Goal: Entertainment & Leisure: Browse casually

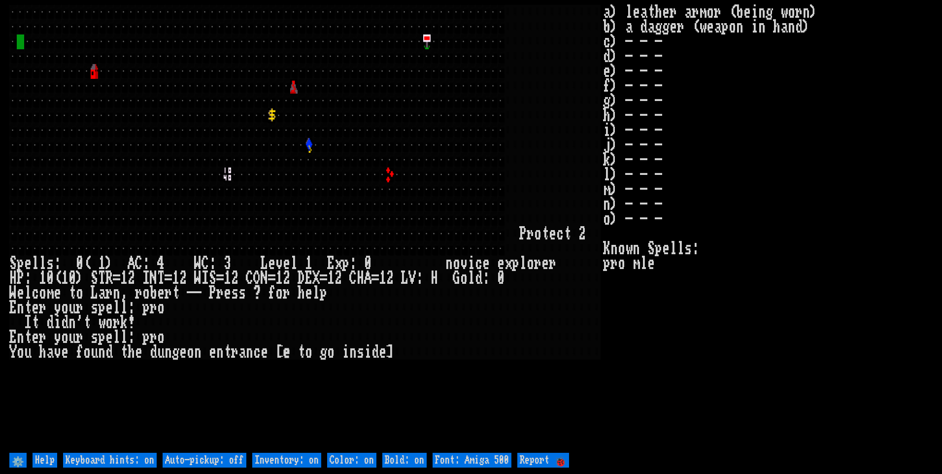
click at [221, 456] on off "Auto-pickup: off" at bounding box center [205, 460] width 84 height 15
type off "Auto-pickup: on"
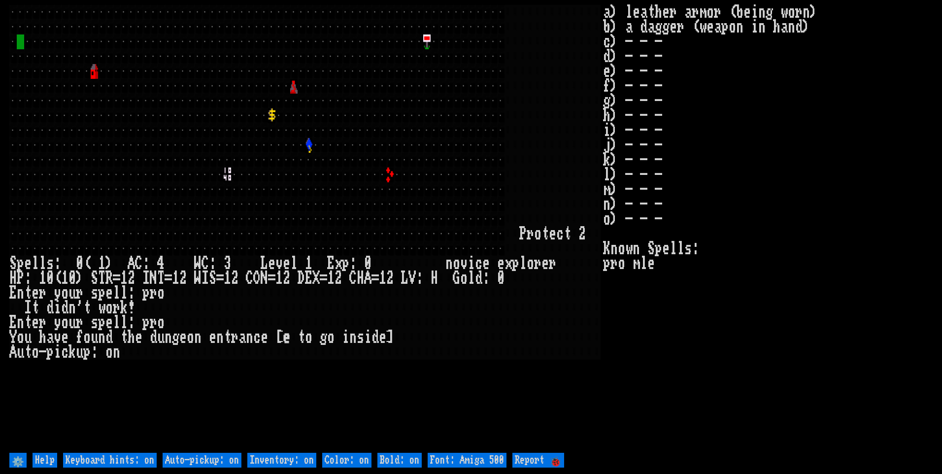
click at [278, 461] on on "Inventory: on" at bounding box center [281, 460] width 69 height 15
type on "Inventory: off"
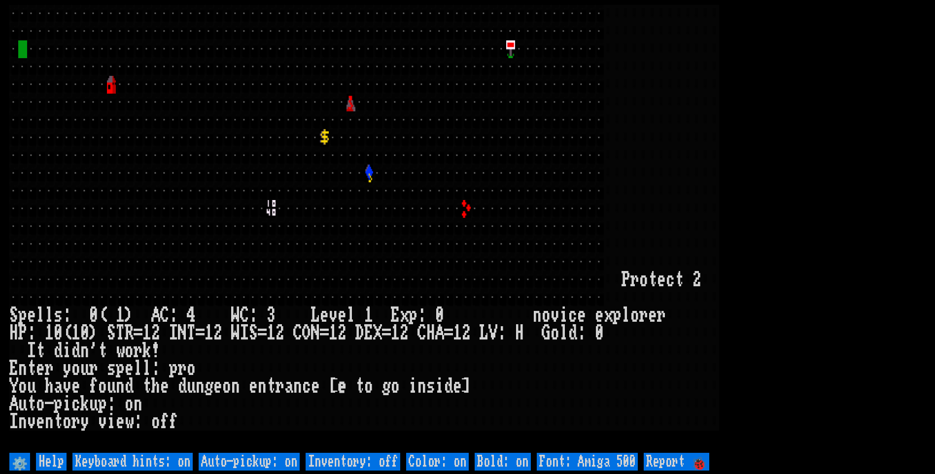
click at [581, 458] on 500 "Font: Amiga 500" at bounding box center [587, 462] width 101 height 18
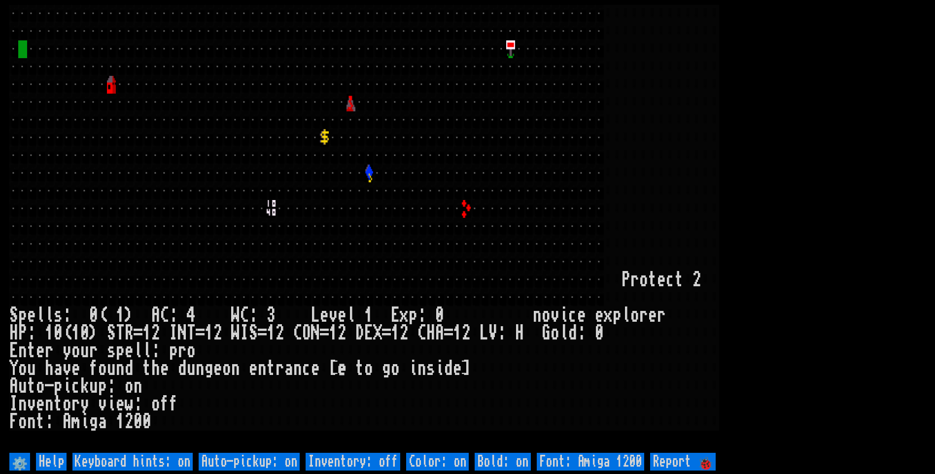
click at [838, 204] on larn at bounding box center [467, 227] width 916 height 445
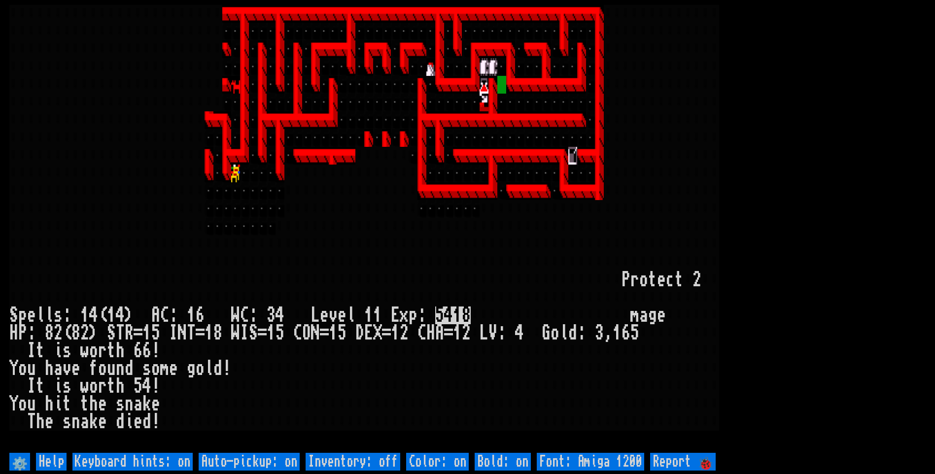
click at [266, 462] on off "Auto-pickup: on" at bounding box center [249, 462] width 101 height 18
type off "Auto-pickup: off"
